Goal: Information Seeking & Learning: Check status

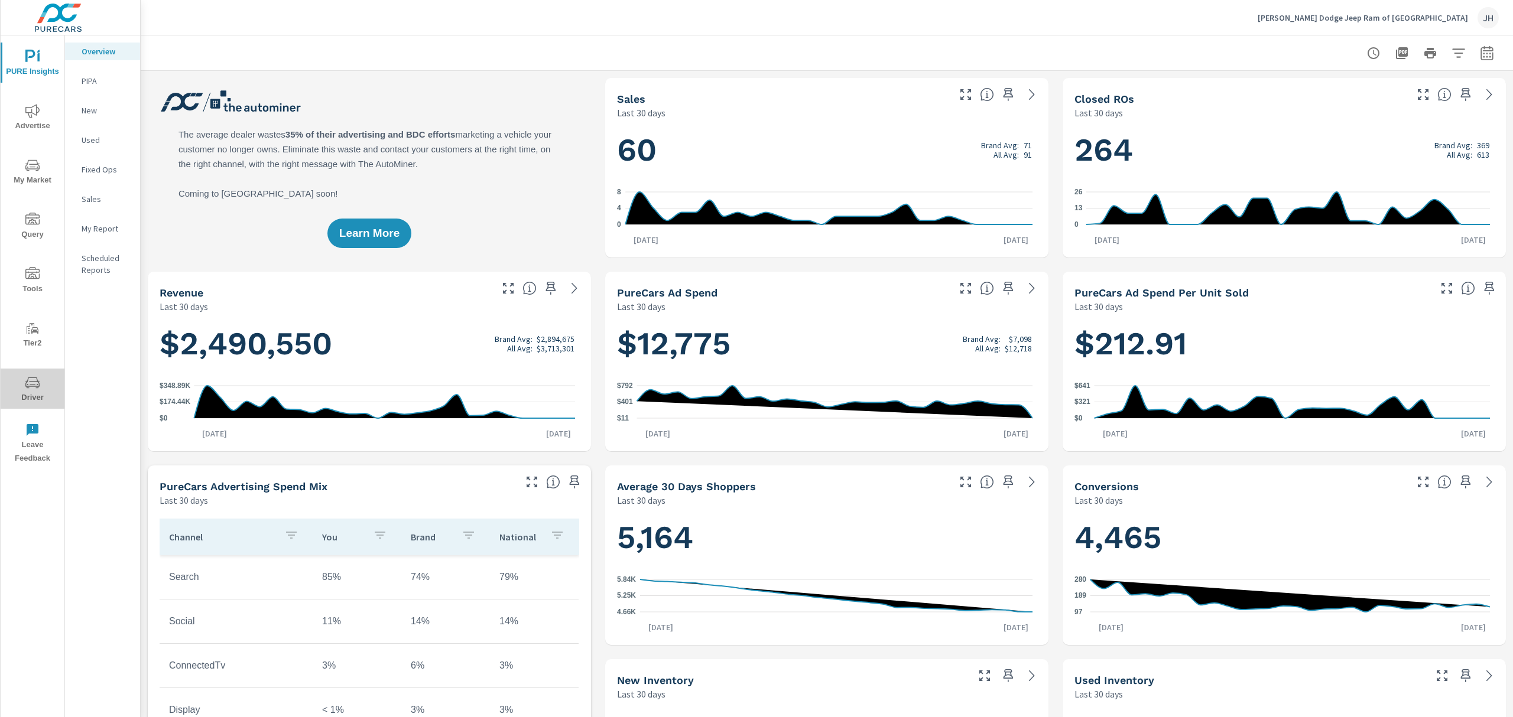
click at [43, 381] on span "Driver" at bounding box center [32, 390] width 57 height 29
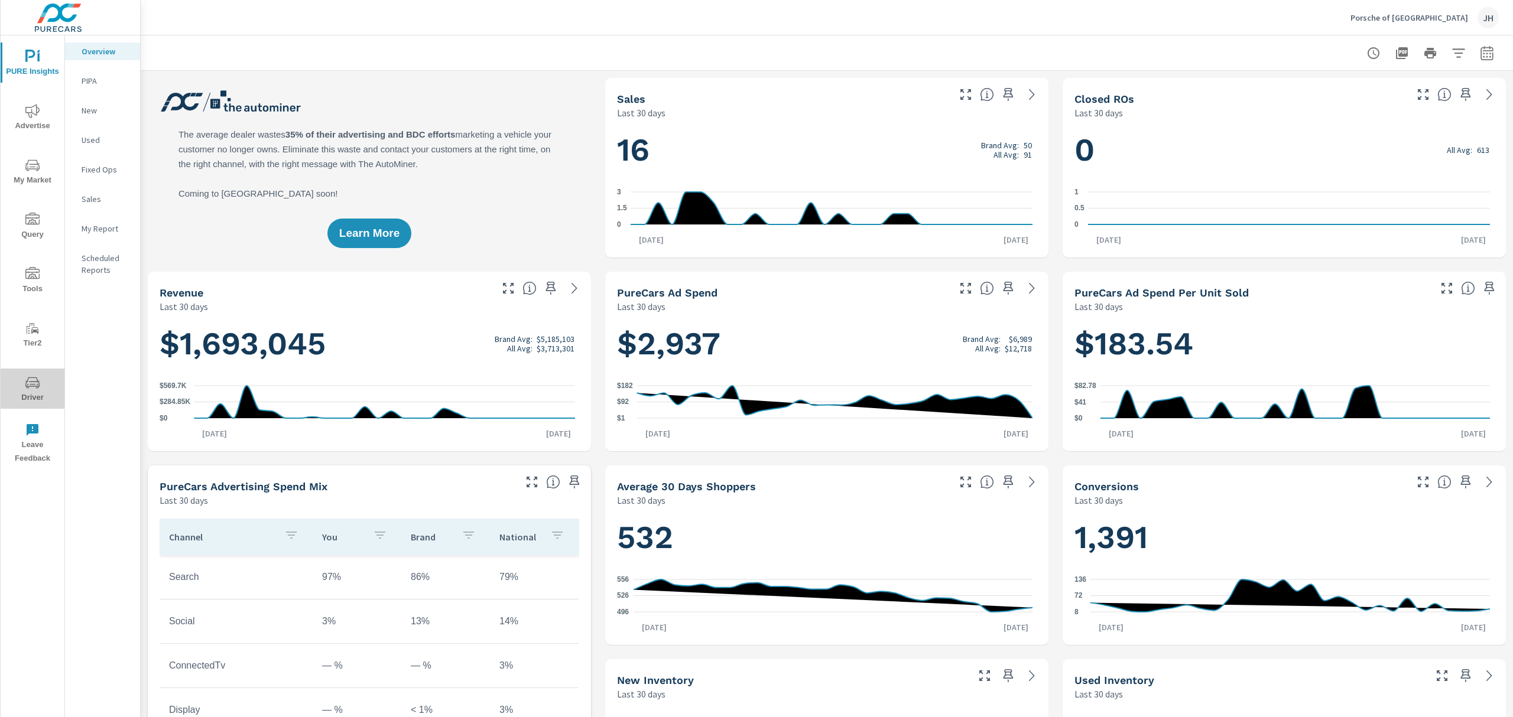
click at [27, 391] on span "Driver" at bounding box center [32, 390] width 57 height 29
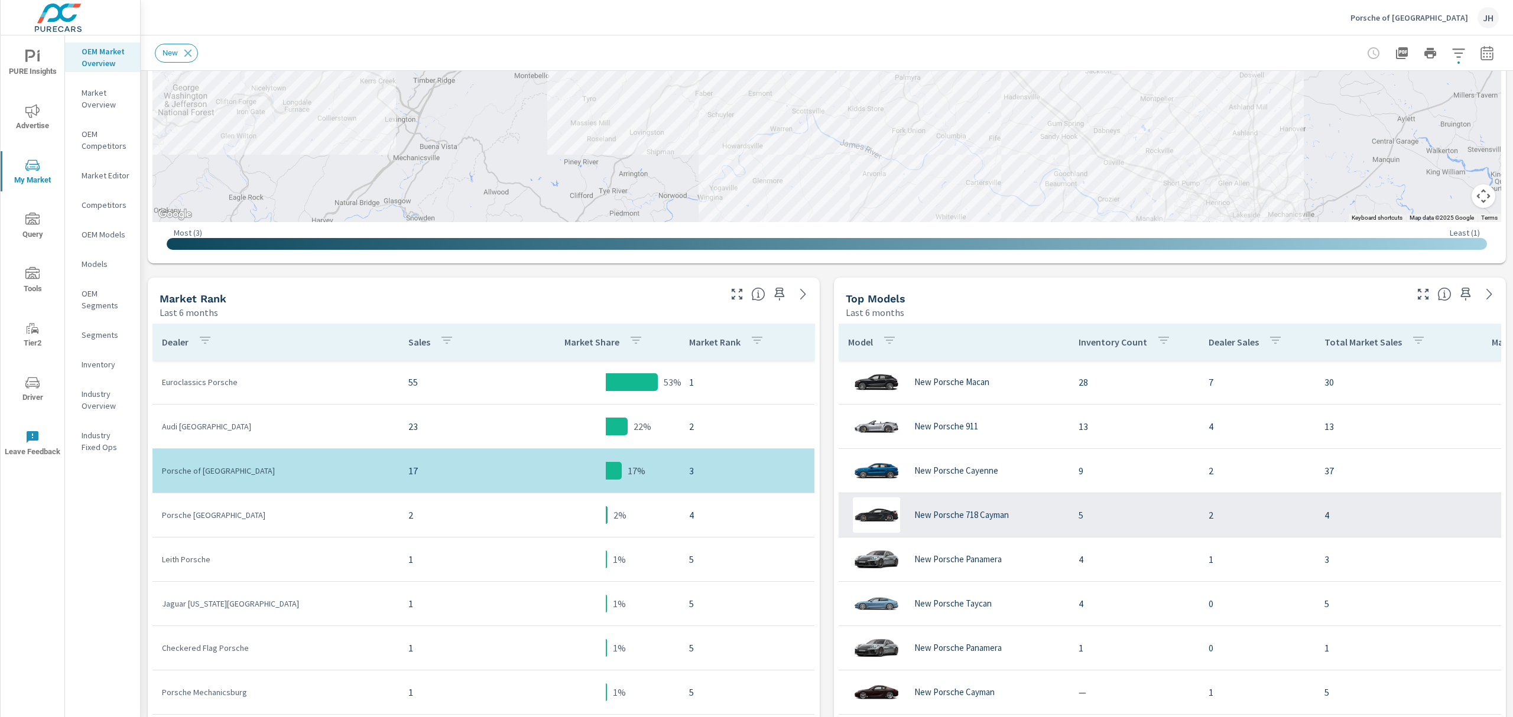
scroll to position [397, 0]
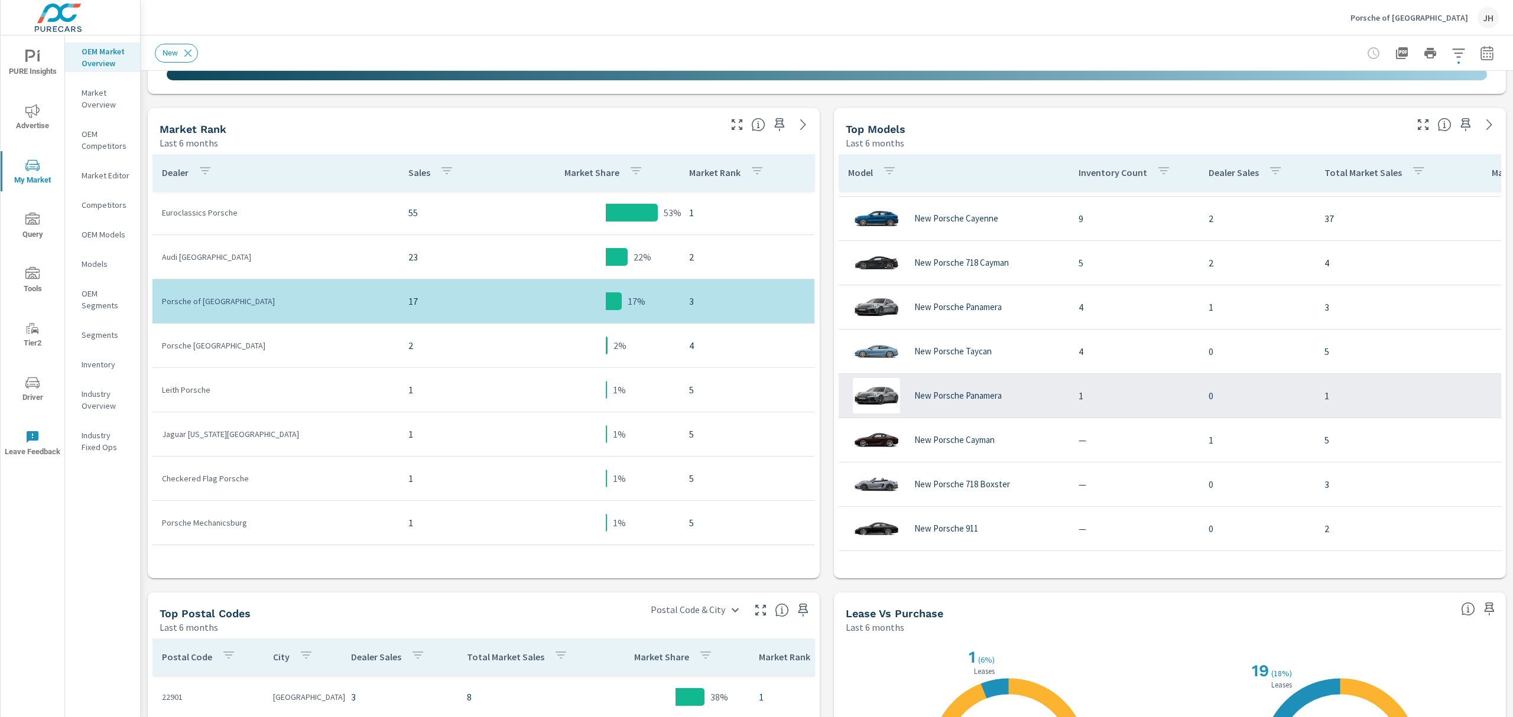
scroll to position [554, 0]
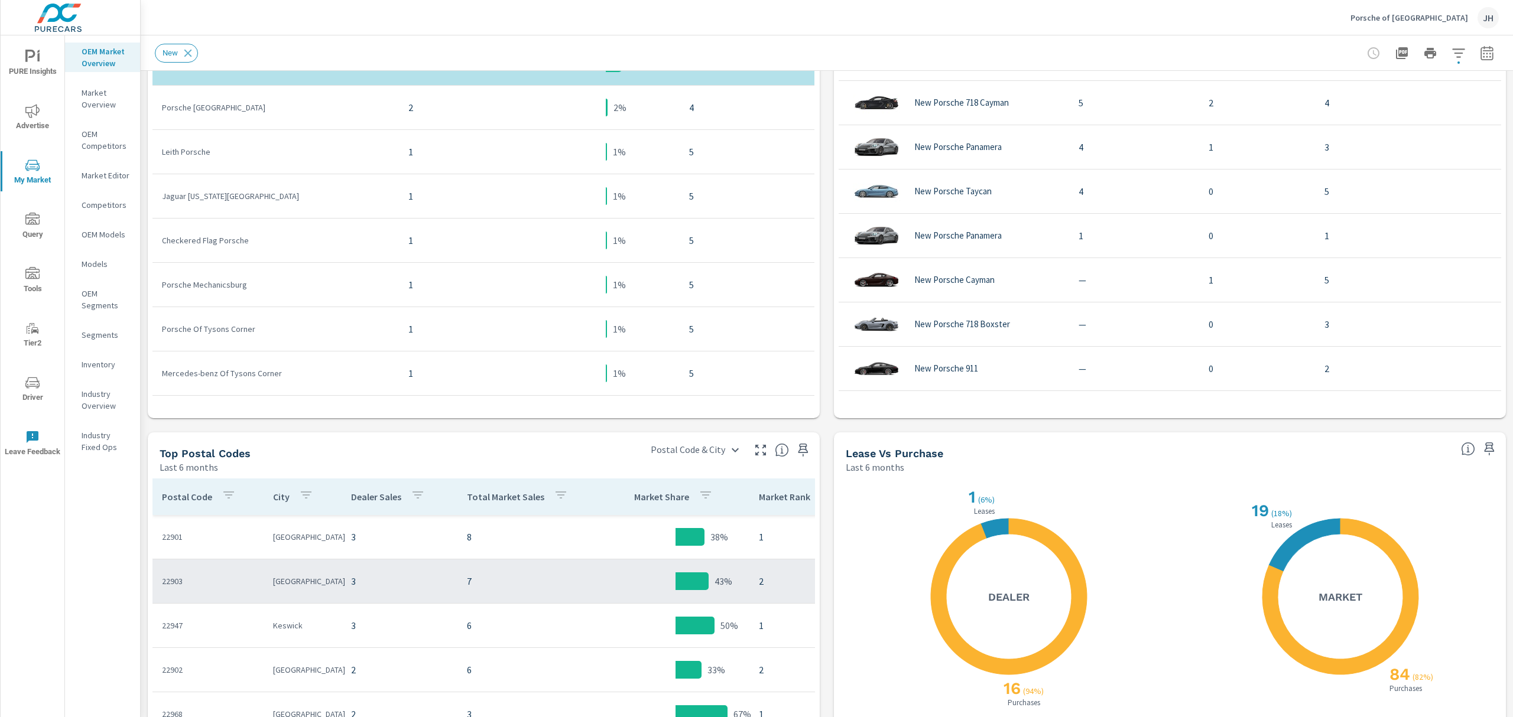
scroll to position [712, 0]
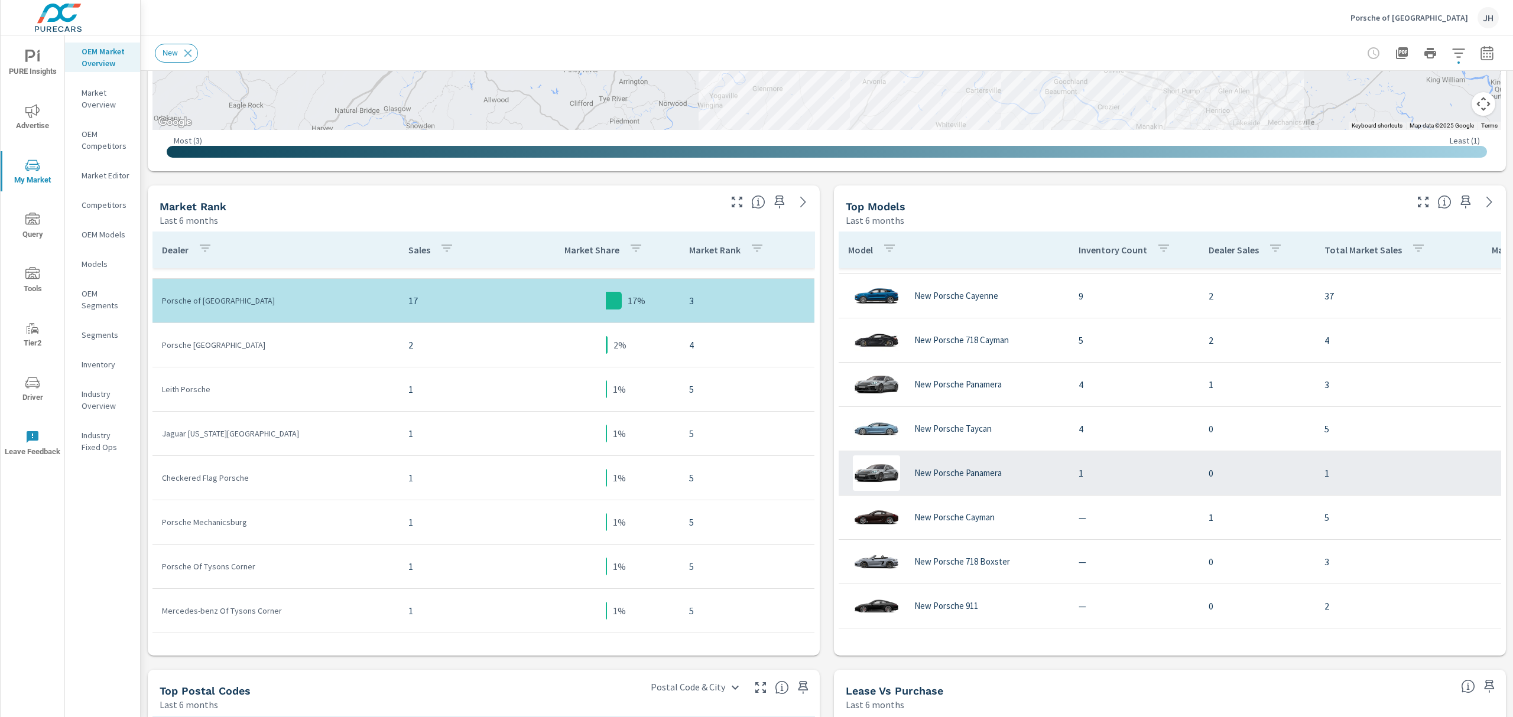
scroll to position [431, 0]
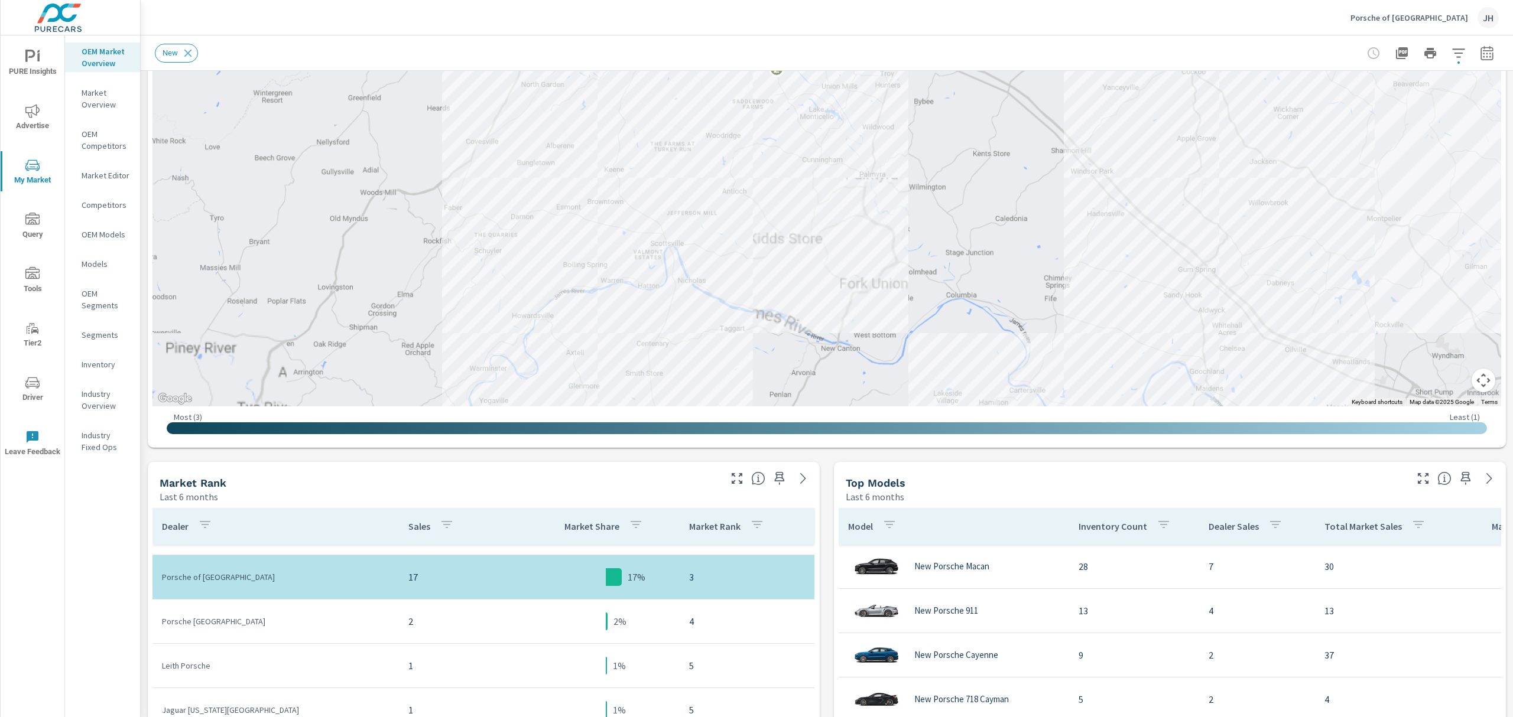
scroll to position [194, 0]
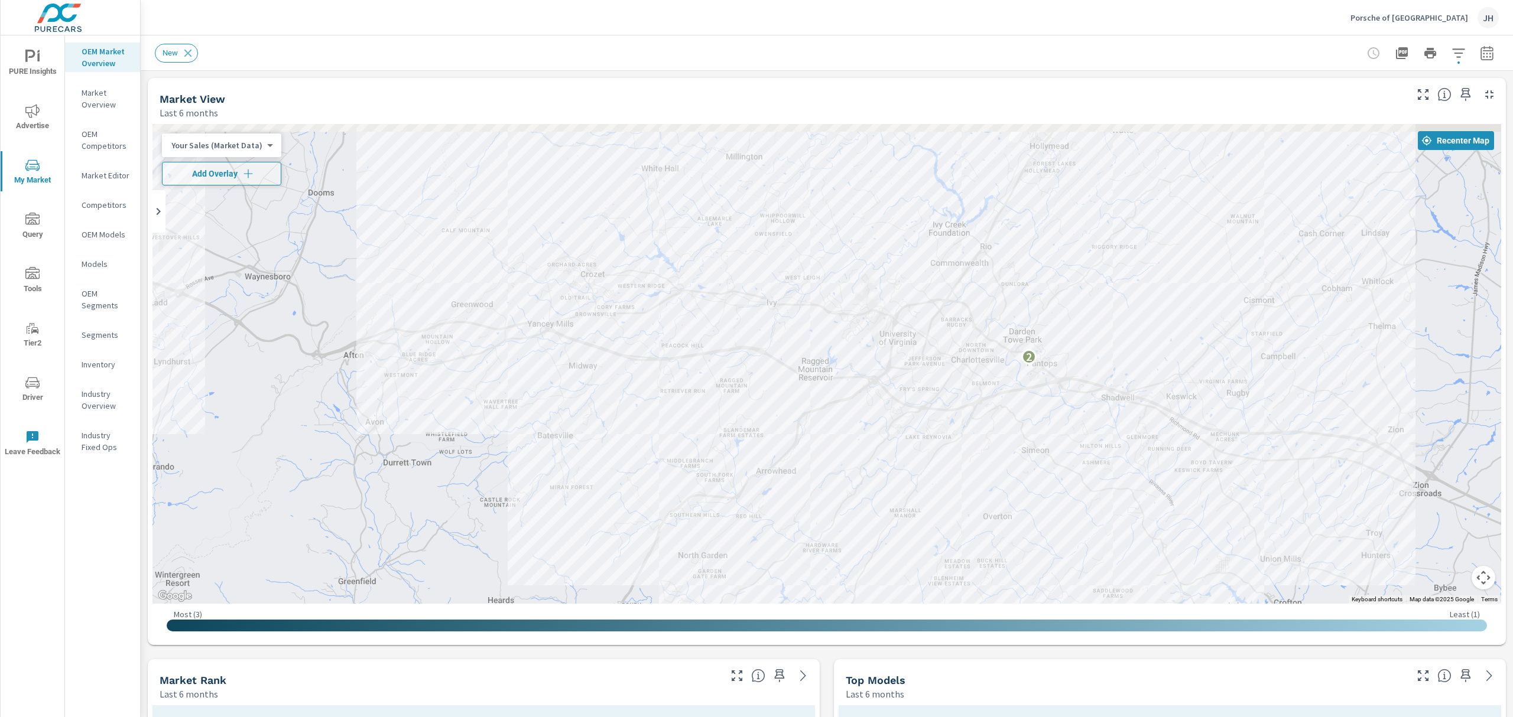
drag, startPoint x: 1088, startPoint y: 331, endPoint x: 984, endPoint y: 418, distance: 135.9
click at [986, 433] on div "2" at bounding box center [826, 364] width 1348 height 480
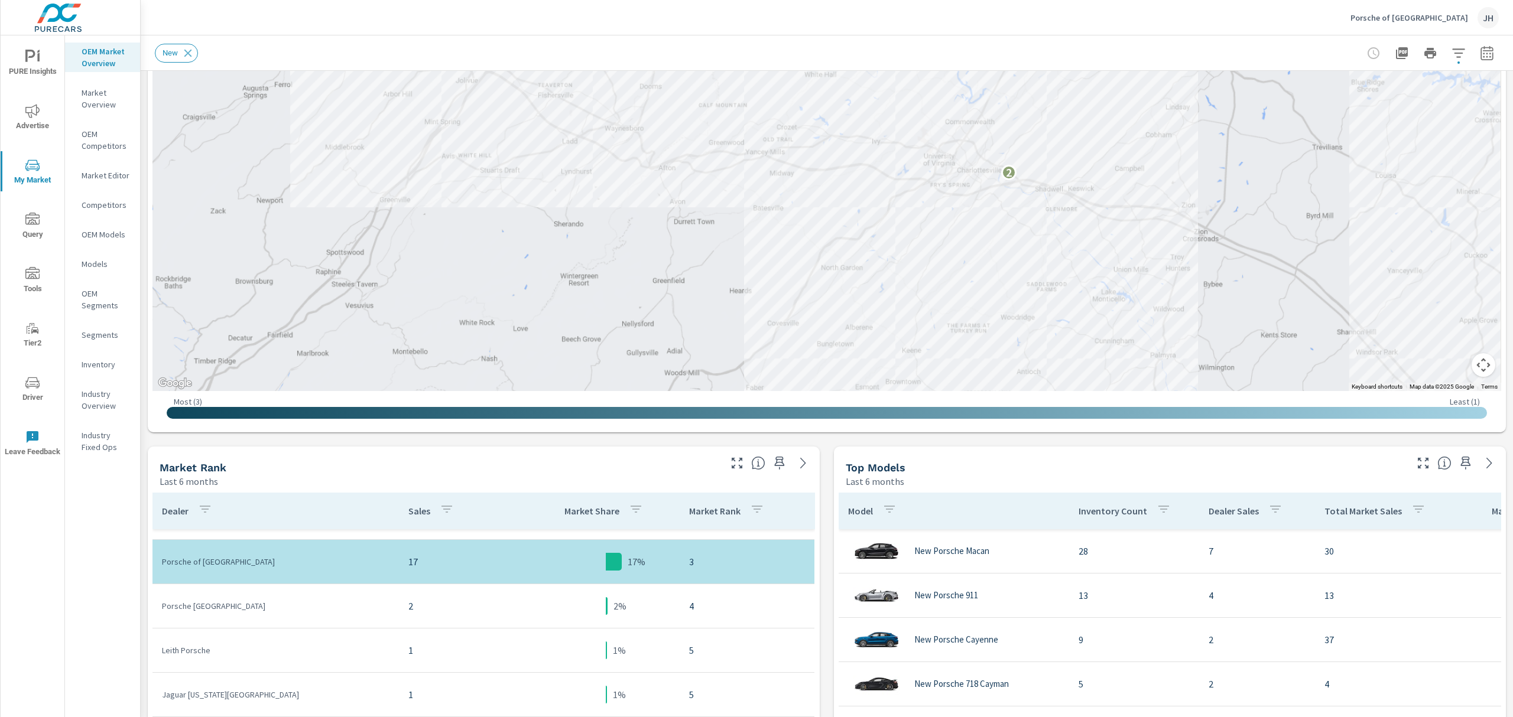
scroll to position [154, 0]
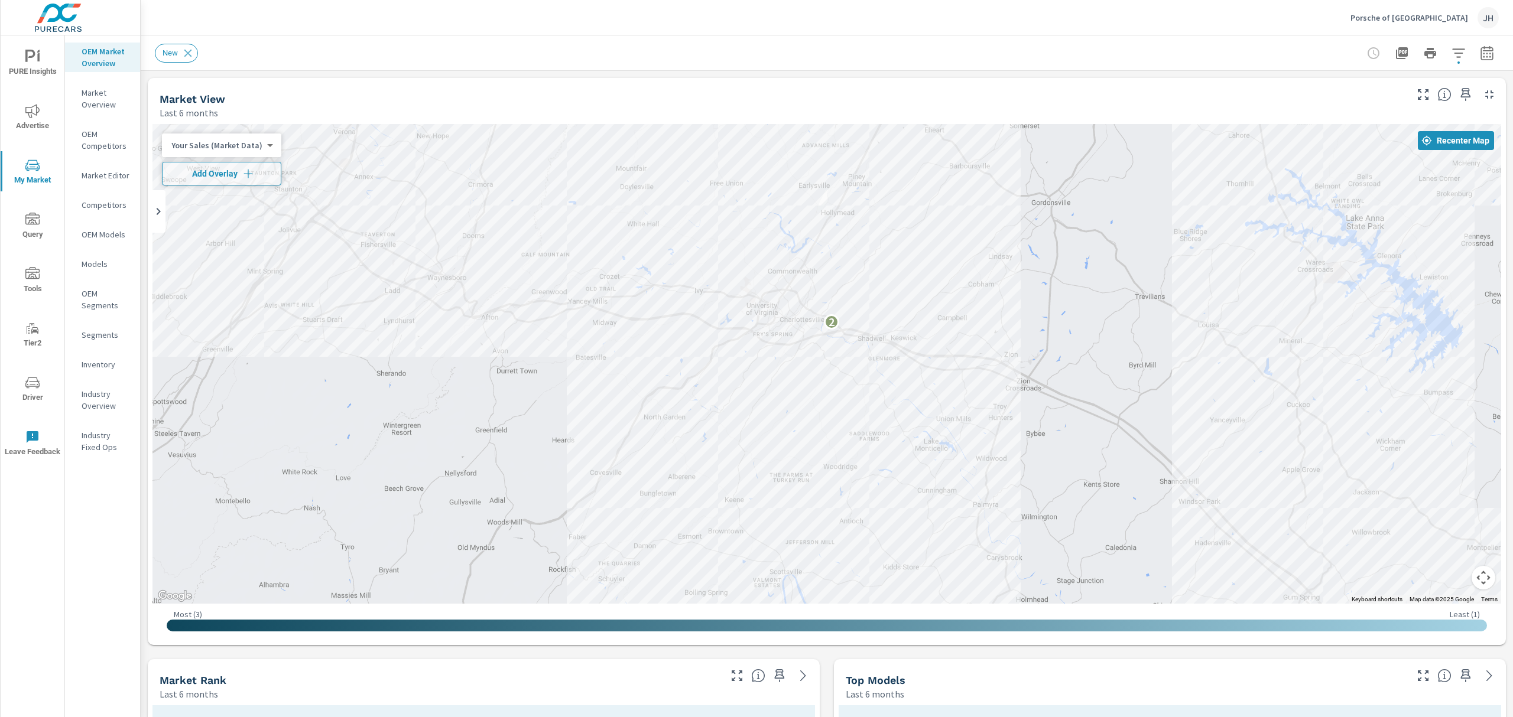
click at [34, 269] on icon "nav menu" at bounding box center [32, 273] width 14 height 12
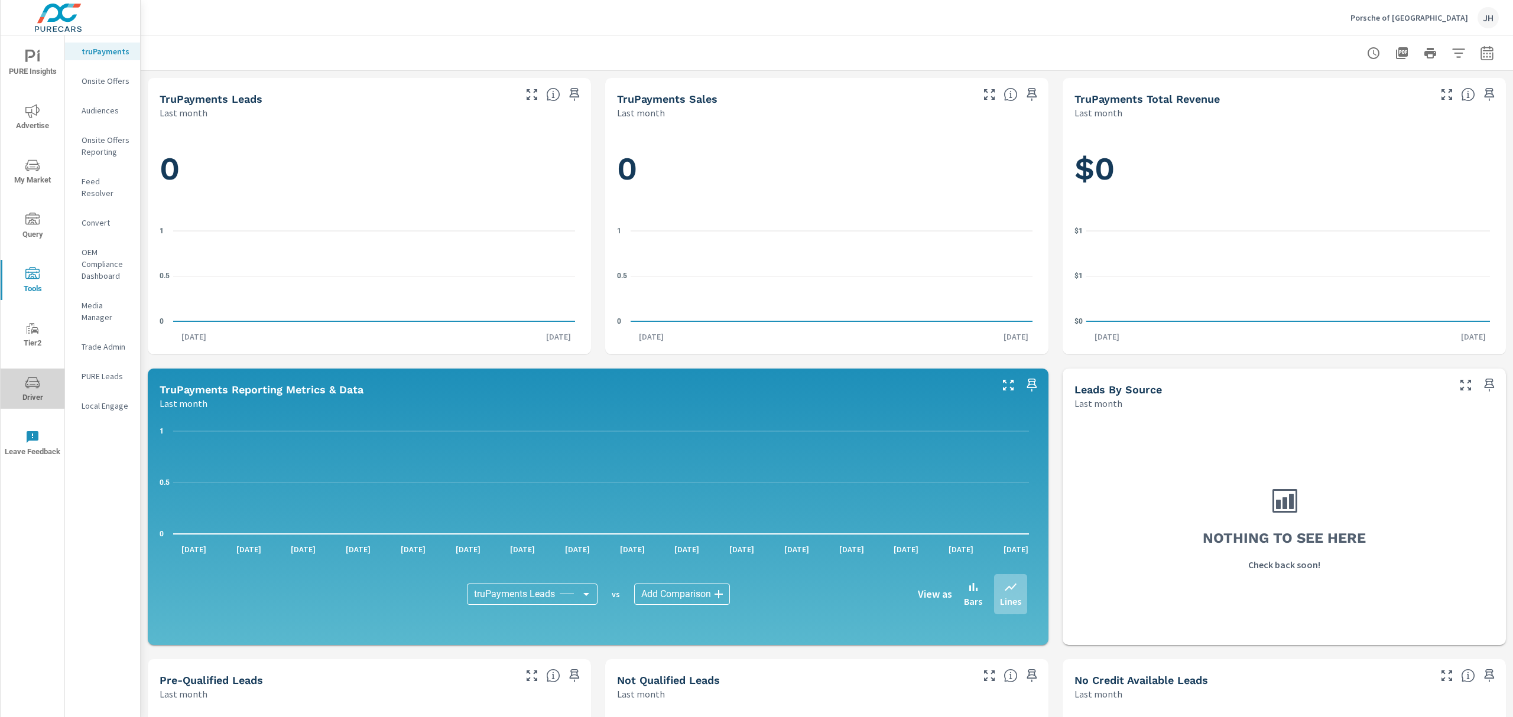
click at [31, 381] on icon "nav menu" at bounding box center [32, 383] width 14 height 14
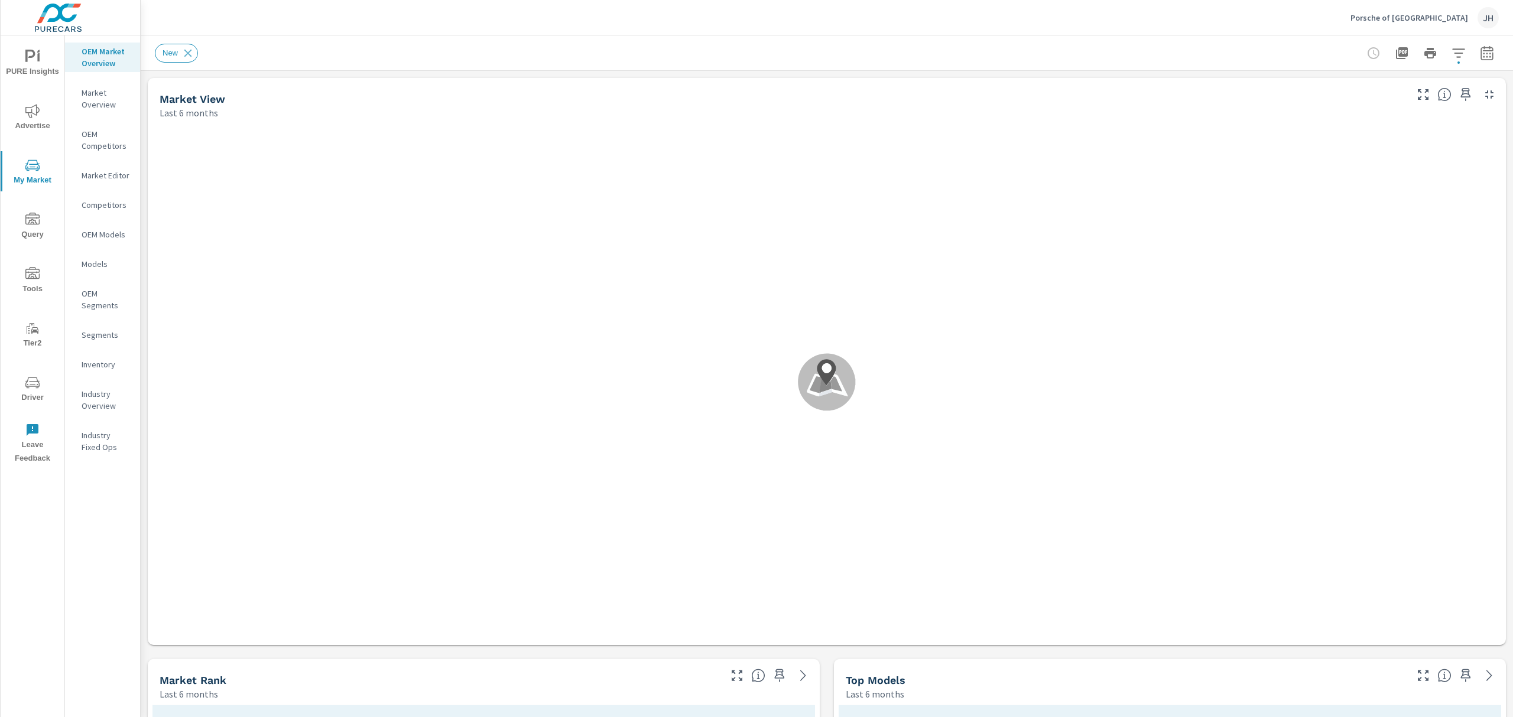
scroll to position [44, 0]
